Goal: Task Accomplishment & Management: Use online tool/utility

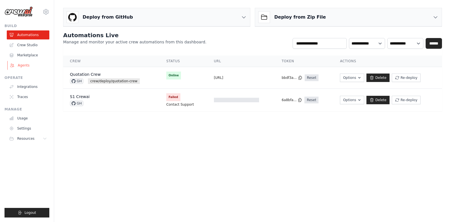
click at [28, 65] on link "Agents" at bounding box center [28, 65] width 43 height 9
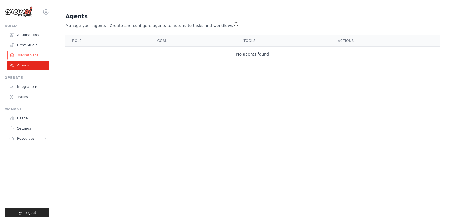
click at [32, 54] on link "Marketplace" at bounding box center [28, 55] width 43 height 9
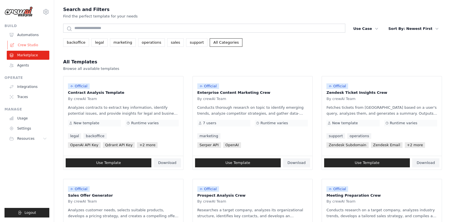
click at [31, 42] on link "Crew Studio" at bounding box center [28, 45] width 43 height 9
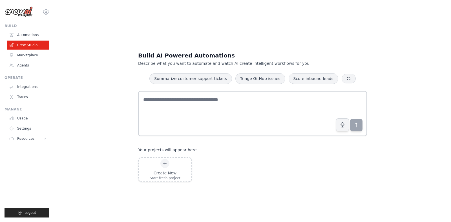
click at [31, 34] on link "Automations" at bounding box center [28, 34] width 43 height 9
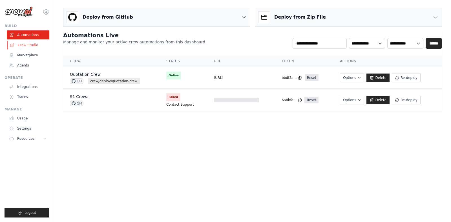
click at [30, 44] on link "Crew Studio" at bounding box center [28, 45] width 43 height 9
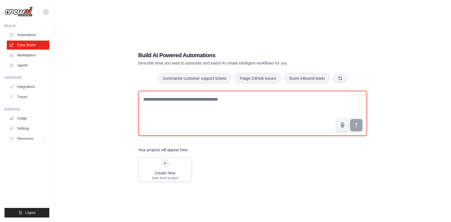
click at [194, 105] on textarea at bounding box center [252, 113] width 229 height 45
click at [189, 110] on textarea at bounding box center [252, 113] width 229 height 45
type textarea "******"
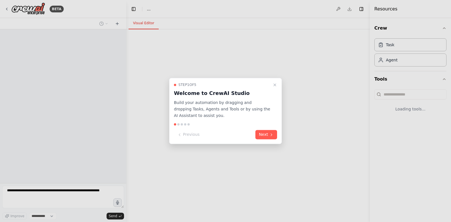
select select "****"
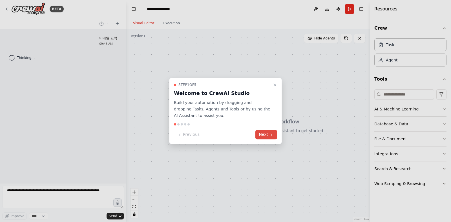
click at [266, 138] on button "Next" at bounding box center [267, 134] width 22 height 9
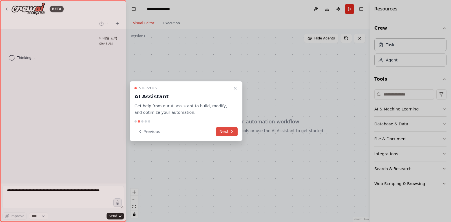
click at [233, 132] on icon at bounding box center [232, 132] width 5 height 5
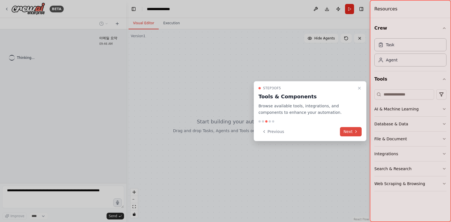
click at [358, 130] on icon at bounding box center [356, 132] width 5 height 5
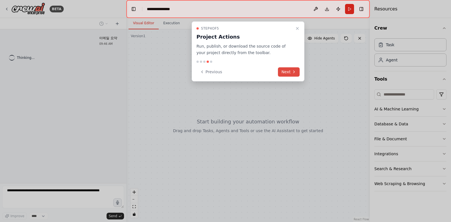
click at [289, 73] on button "Next" at bounding box center [289, 71] width 22 height 9
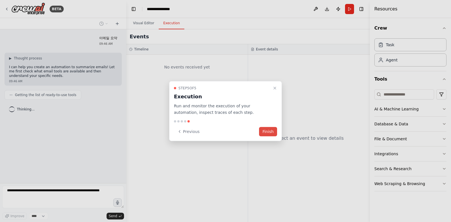
click at [275, 131] on button "Finish" at bounding box center [268, 131] width 18 height 9
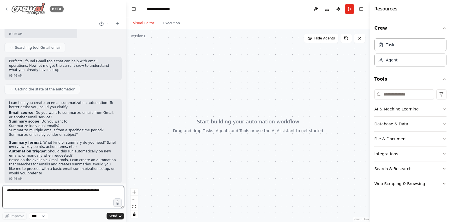
scroll to position [85, 0]
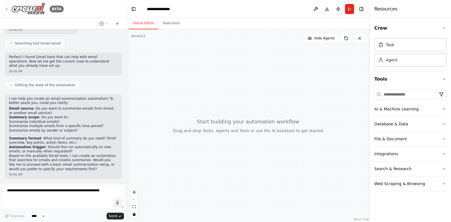
click at [10, 11] on div "BETA" at bounding box center [34, 9] width 59 height 13
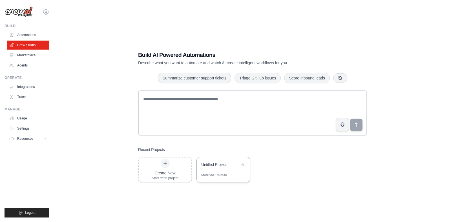
click at [214, 170] on div "Untitled Project" at bounding box center [223, 165] width 53 height 16
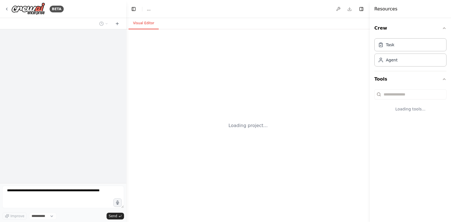
select select "****"
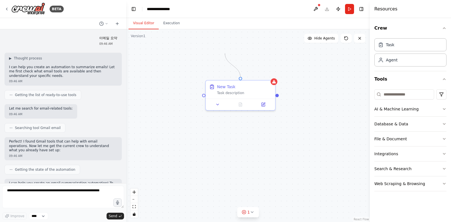
drag, startPoint x: 241, startPoint y: 78, endPoint x: 224, endPoint y: 53, distance: 30.2
click at [225, 53] on div "New Task Task description" at bounding box center [248, 125] width 244 height 193
click at [203, 94] on div at bounding box center [203, 94] width 3 height 3
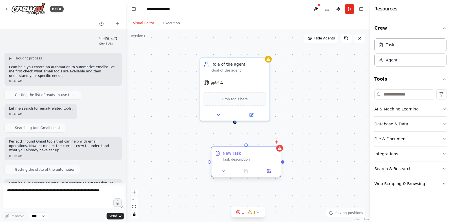
drag, startPoint x: 238, startPoint y: 89, endPoint x: 243, endPoint y: 155, distance: 65.6
click at [243, 155] on div "New Task Task description" at bounding box center [250, 156] width 55 height 11
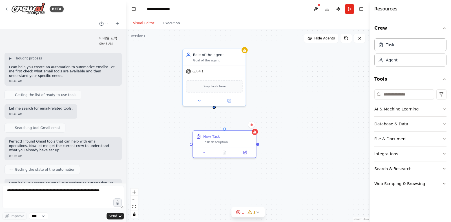
drag, startPoint x: 308, startPoint y: 168, endPoint x: 285, endPoint y: 146, distance: 32.3
click at [285, 146] on div "New Task Task description Role of the agent Goal of the agent gpt-4.1 Drop tool…" at bounding box center [248, 125] width 244 height 193
click at [258, 212] on icon at bounding box center [258, 212] width 5 height 5
click at [300, 162] on div "New Task Task description Role of the agent Goal of the agent gpt-4.1 Drop tool…" at bounding box center [248, 125] width 244 height 193
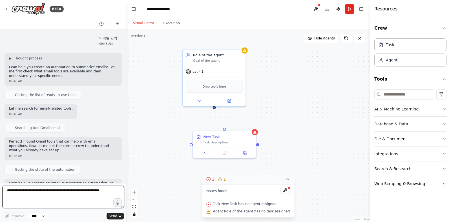
click at [87, 195] on textarea at bounding box center [63, 197] width 122 height 23
drag, startPoint x: 87, startPoint y: 195, endPoint x: 149, endPoint y: 116, distance: 100.0
click at [101, 177] on div "BETA 이메일 요약 09:46 AM ▶ Thought process I can help you create an automation to s…" at bounding box center [63, 111] width 126 height 222
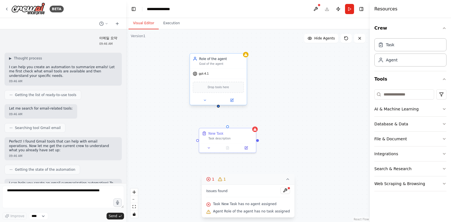
click at [218, 74] on div "gpt-4.1" at bounding box center [218, 74] width 57 height 10
click at [206, 101] on icon at bounding box center [205, 100] width 4 height 4
